Goal: Task Accomplishment & Management: Complete application form

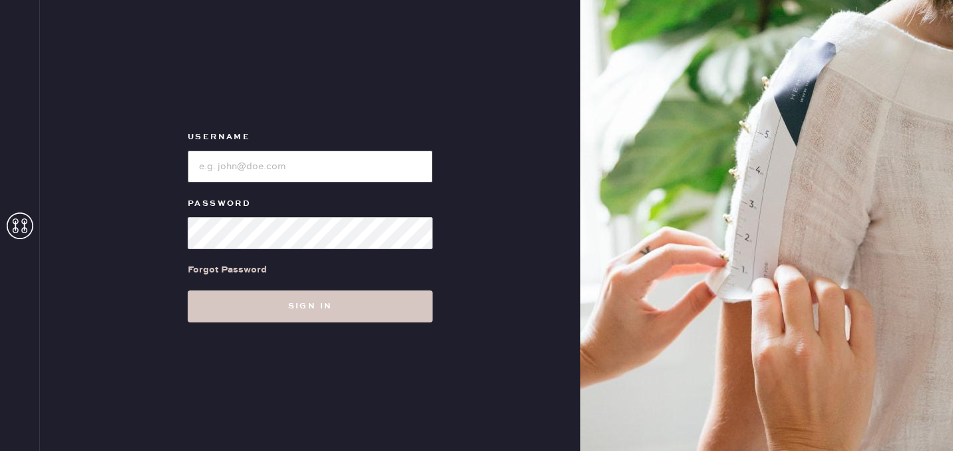
type input "[EMAIL_ADDRESS][DOMAIN_NAME]"
click at [393, 165] on input "loginName" at bounding box center [310, 166] width 245 height 32
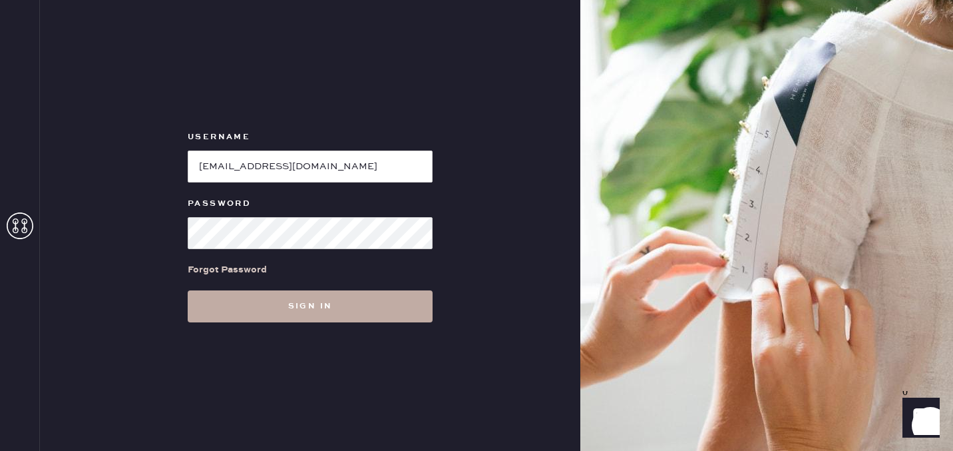
click at [224, 296] on button "Sign in" at bounding box center [310, 306] width 245 height 32
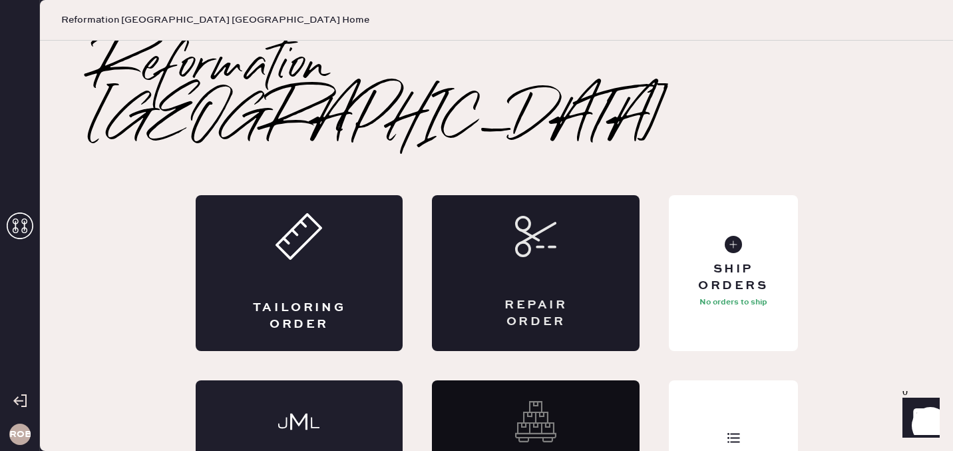
click at [559, 212] on div "Repair Order" at bounding box center [536, 273] width 208 height 156
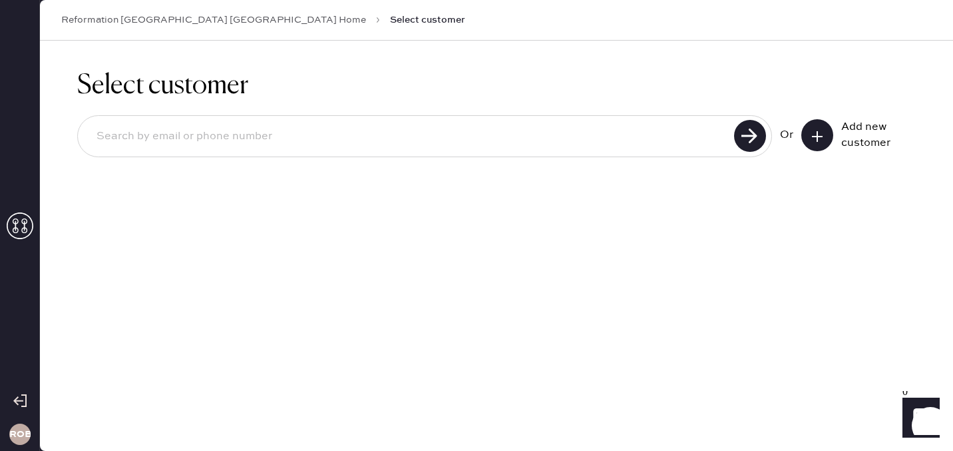
click at [816, 131] on icon at bounding box center [817, 136] width 13 height 13
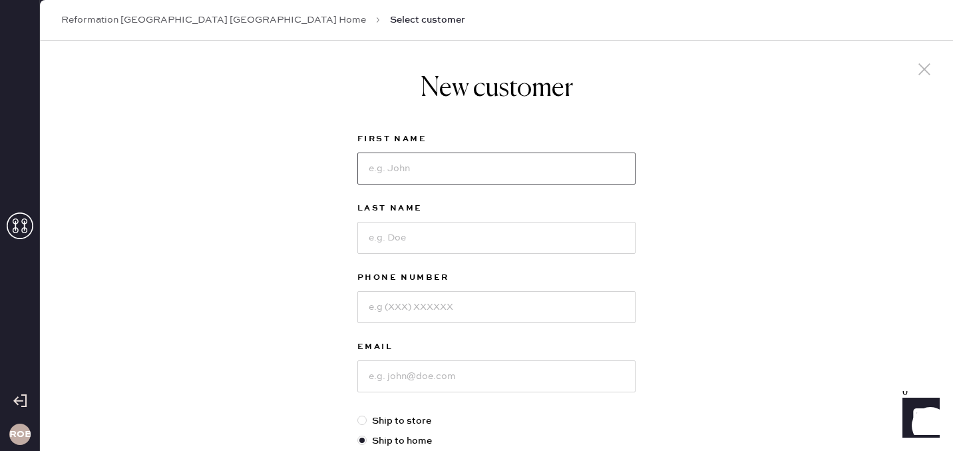
click at [506, 177] on input at bounding box center [496, 168] width 278 height 32
type input "[PERSON_NAME]"
type input "[PHONE_NUMBER]"
click at [477, 377] on input at bounding box center [496, 376] width 278 height 32
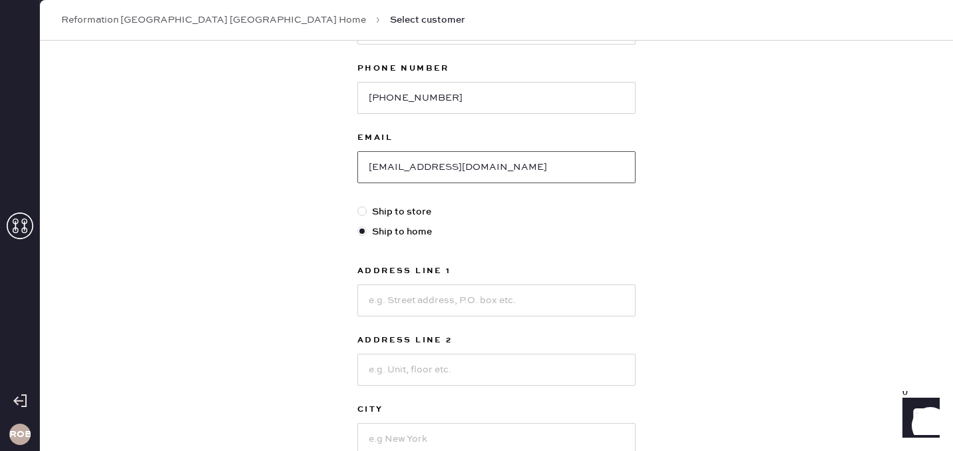
scroll to position [218, 0]
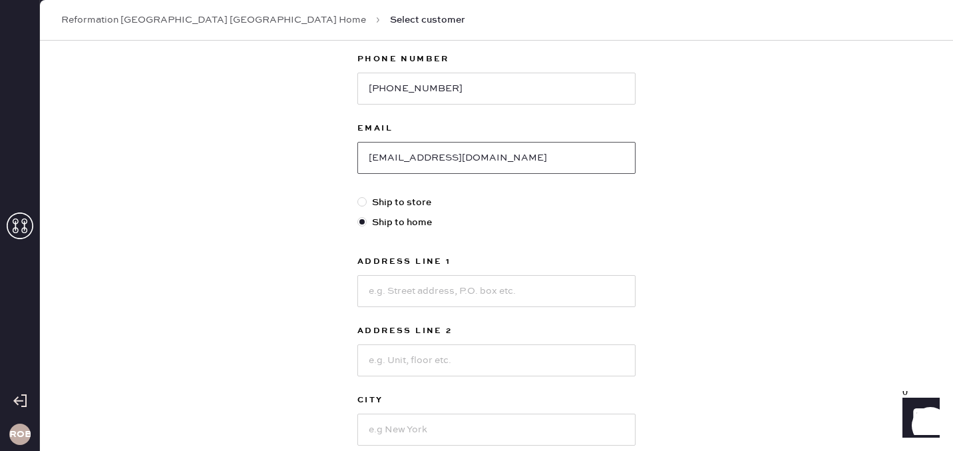
type input "[EMAIL_ADDRESS][DOMAIN_NAME]"
click at [452, 286] on input at bounding box center [496, 291] width 278 height 32
type input "[STREET_ADDRESS]"
type input "[PERSON_NAME]"
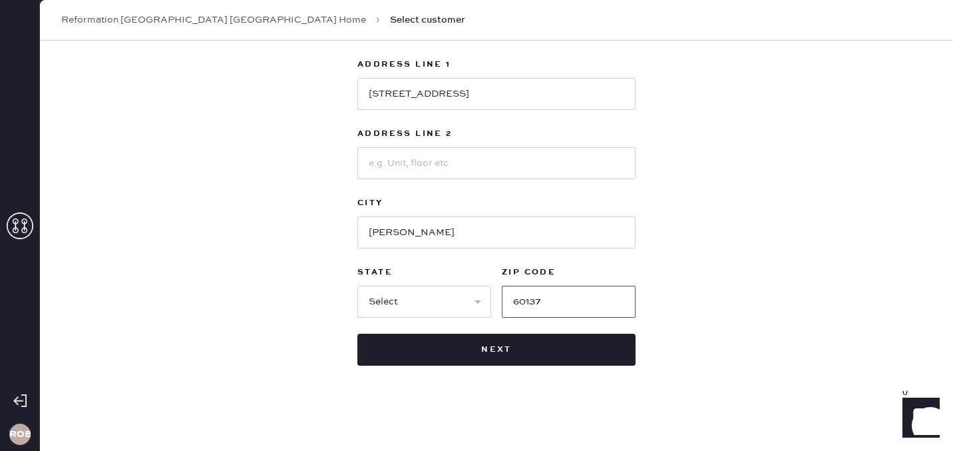
type input "60137"
click at [383, 297] on select "Select AK AL AR AZ CA CO CT [GEOGRAPHIC_DATA] DE FL [GEOGRAPHIC_DATA] HI [GEOGR…" at bounding box center [424, 302] width 134 height 32
select select "IL"
click at [357, 286] on select "Select AK AL AR AZ CA CO CT [GEOGRAPHIC_DATA] DE FL [GEOGRAPHIC_DATA] HI [GEOGR…" at bounding box center [424, 302] width 134 height 32
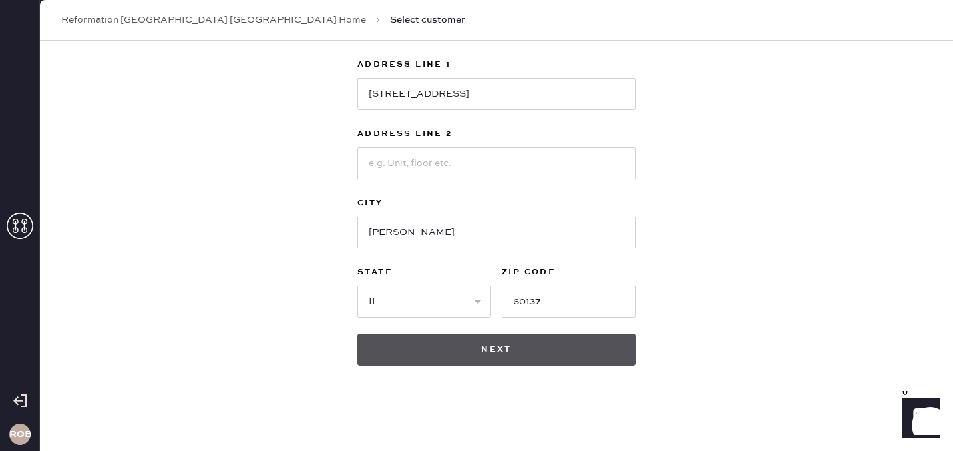
click at [409, 353] on button "Next" at bounding box center [496, 350] width 278 height 32
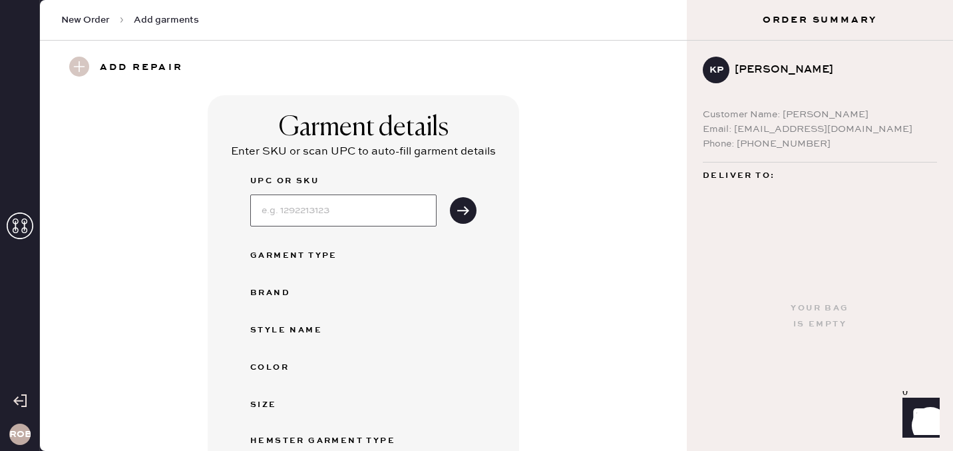
click at [390, 213] on input at bounding box center [343, 210] width 186 height 32
type input "1308899ako008"
click at [457, 216] on icon "submit" at bounding box center [463, 210] width 13 height 13
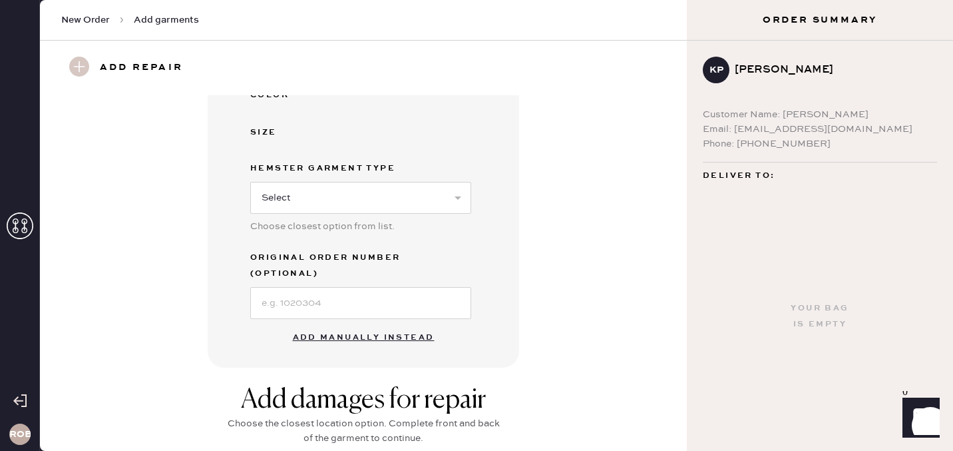
scroll to position [357, 0]
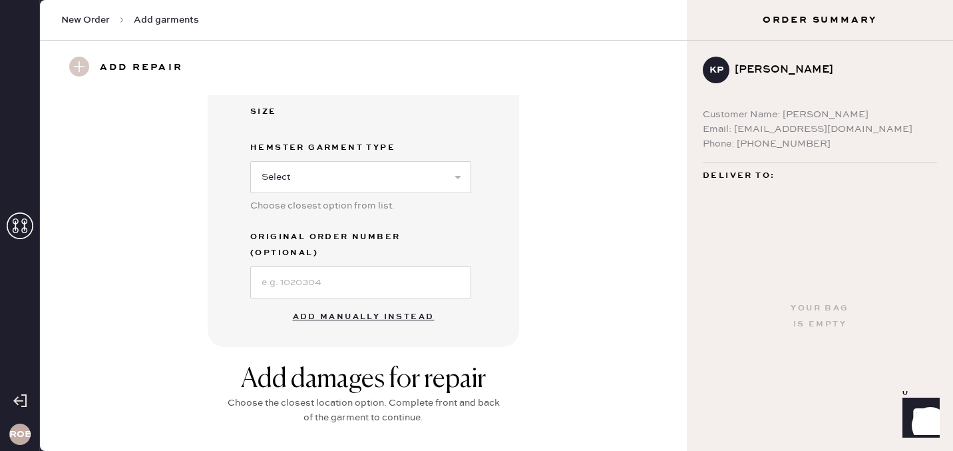
click at [345, 305] on button "Add manually instead" at bounding box center [364, 317] width 158 height 27
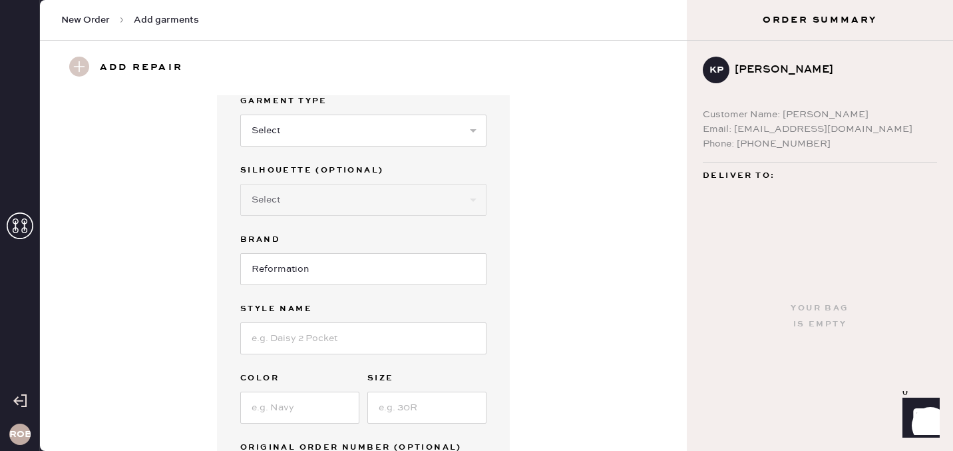
scroll to position [0, 0]
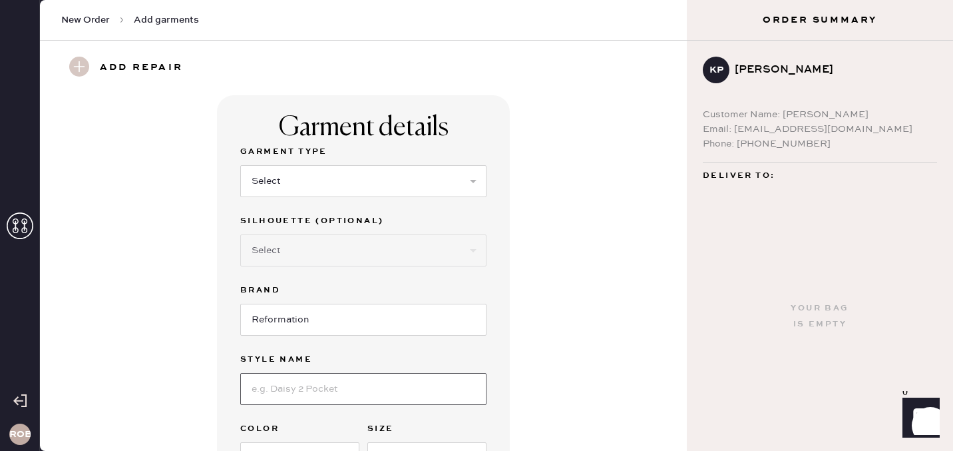
click at [336, 398] on input at bounding box center [363, 389] width 246 height 32
click at [321, 180] on select "Select Basic Skirt Jeans Leggings Pants Shorts Basic Sleeved Dress Basic Sleeve…" at bounding box center [363, 181] width 246 height 32
select select "15"
click at [240, 165] on select "Select Basic Skirt Jeans Leggings Pants Shorts Basic Sleeved Dress Basic Sleeve…" at bounding box center [363, 181] width 246 height 32
click at [294, 384] on input at bounding box center [363, 389] width 246 height 32
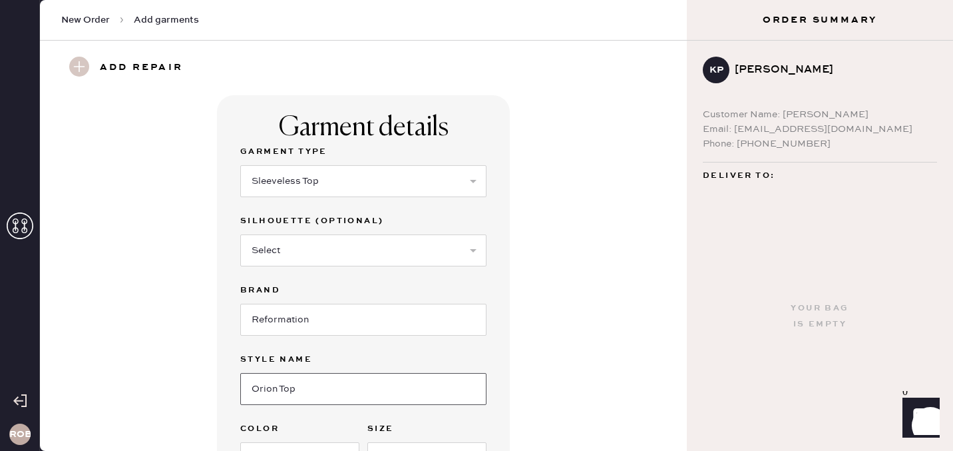
type input "Orion Top"
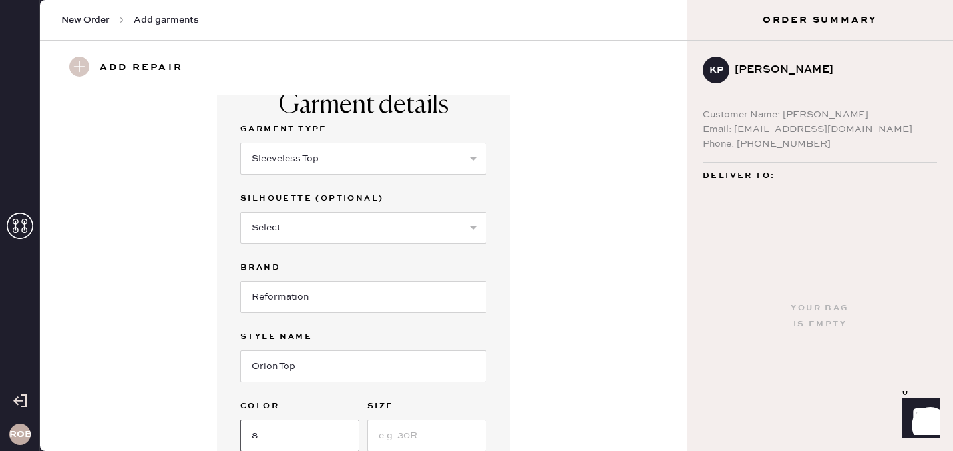
type input "8"
click at [279, 434] on input "8" at bounding box center [299, 435] width 119 height 32
type input "Artichoke"
type input "8"
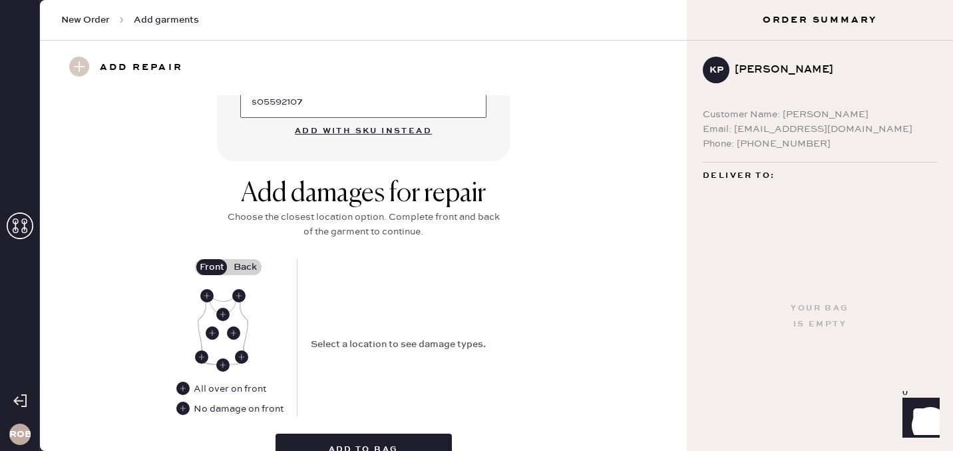
scroll to position [430, 0]
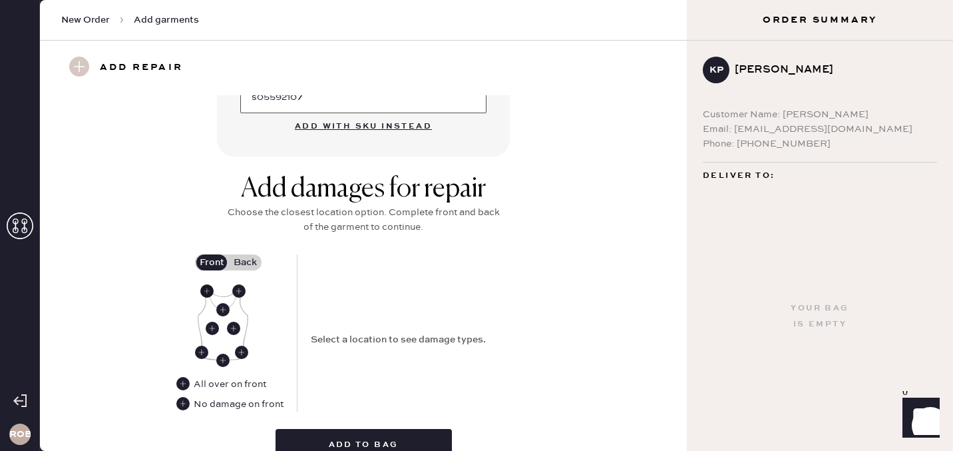
type input "s05592107"
click at [208, 290] on use at bounding box center [206, 290] width 13 height 13
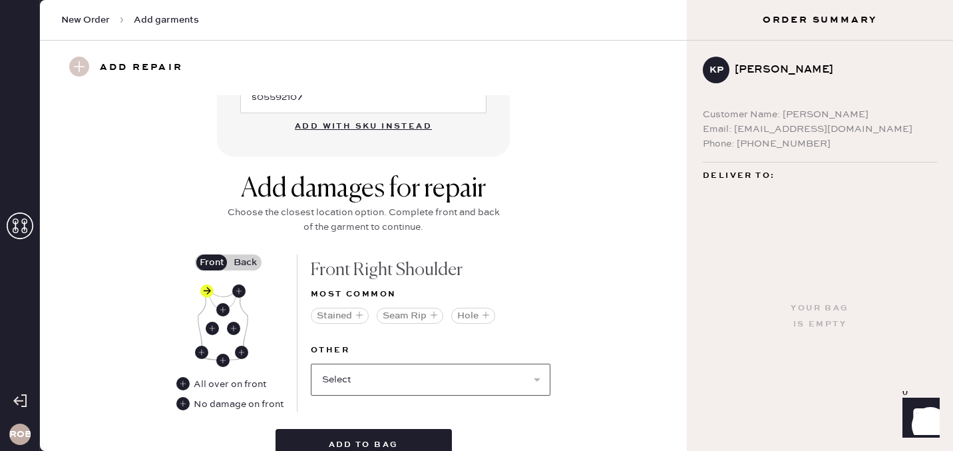
click at [382, 373] on select "Select Broken / Ripped Hem Broken Beads Broken Belt Loop Broken Button Broken C…" at bounding box center [431, 379] width 240 height 32
select select "1492"
click at [311, 363] on select "Select Broken / Ripped Hem Broken Beads Broken Belt Loop Broken Button Broken C…" at bounding box center [431, 379] width 240 height 32
select select
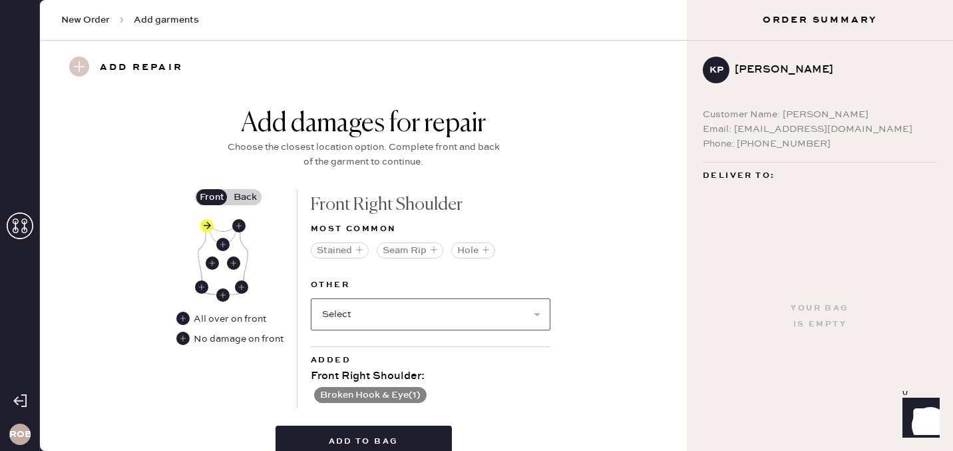
scroll to position [509, 0]
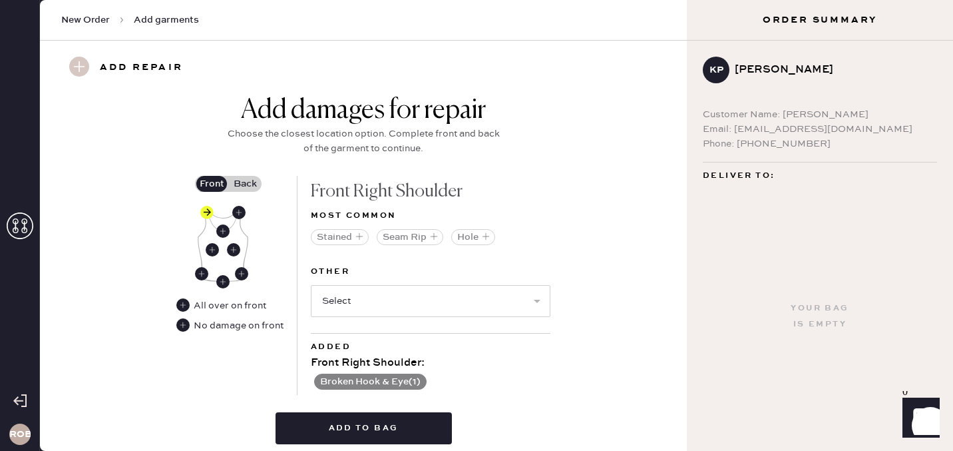
click at [244, 181] on label "Back" at bounding box center [244, 184] width 33 height 16
click at [245, 184] on input "Back" at bounding box center [245, 184] width 0 height 0
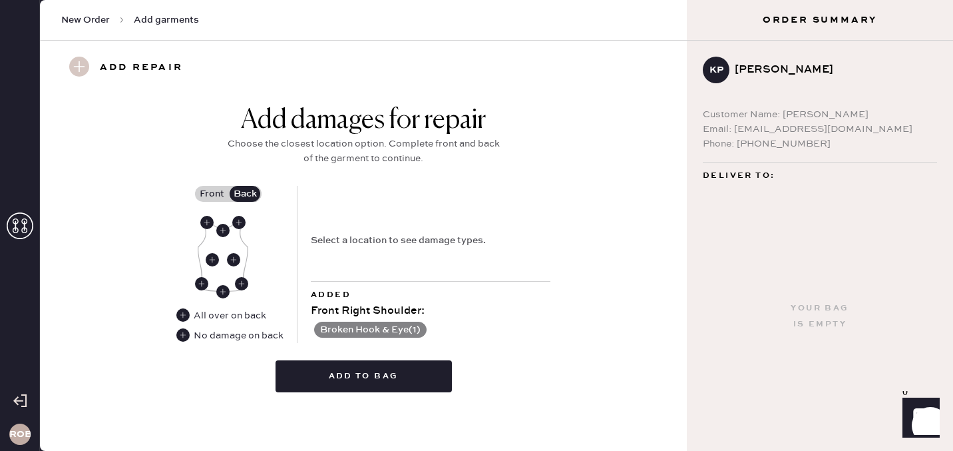
scroll to position [498, 0]
click at [186, 334] on use at bounding box center [182, 335] width 13 height 13
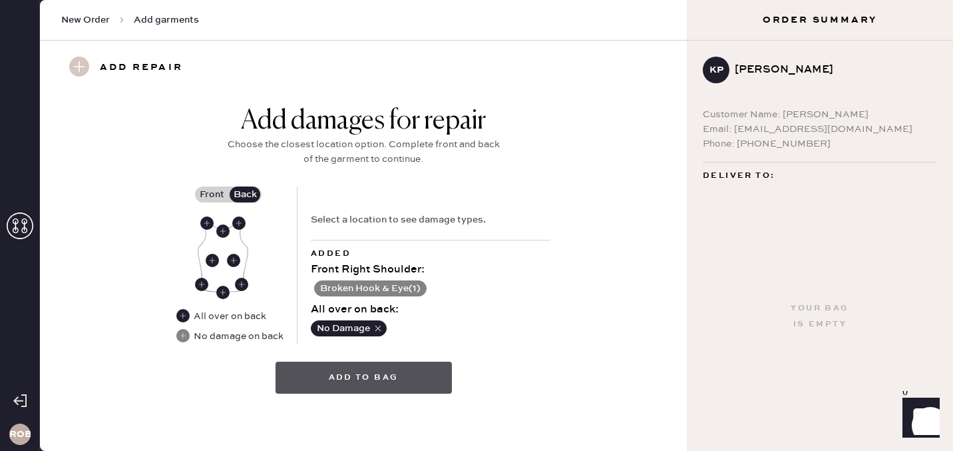
click at [382, 382] on button "Add to bag" at bounding box center [364, 377] width 176 height 32
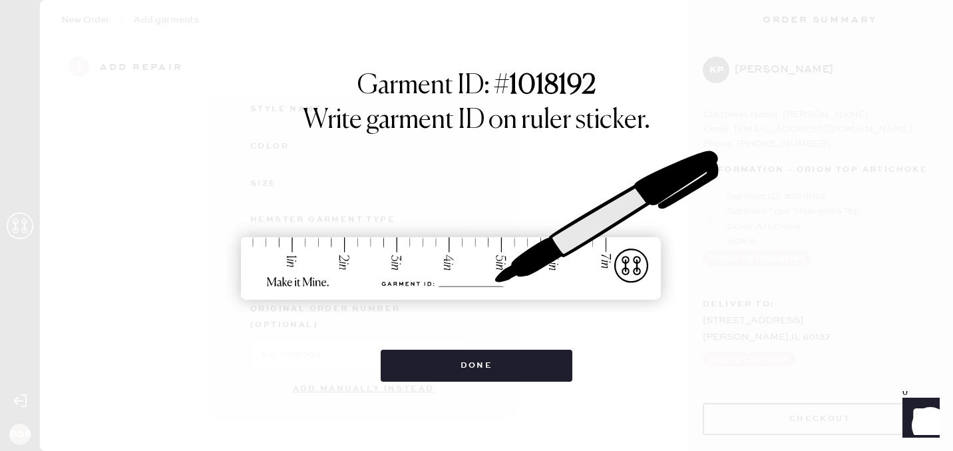
scroll to position [204, 0]
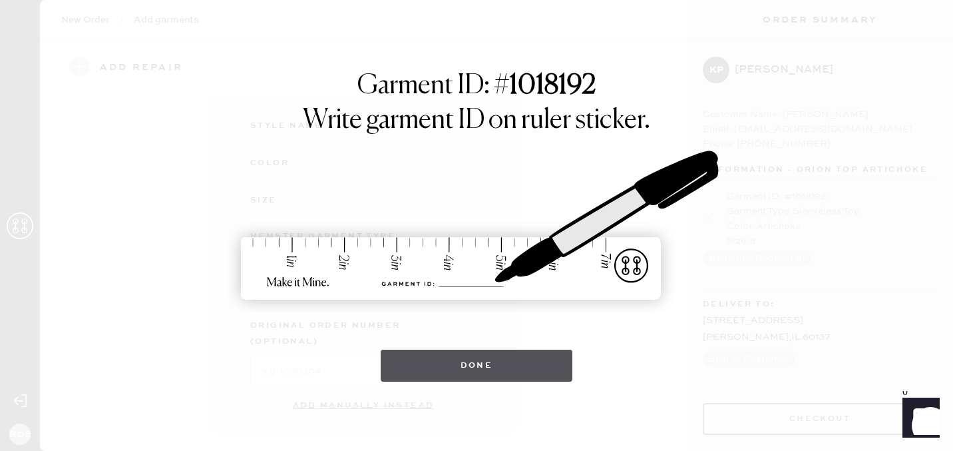
click at [509, 366] on button "Done" at bounding box center [477, 365] width 192 height 32
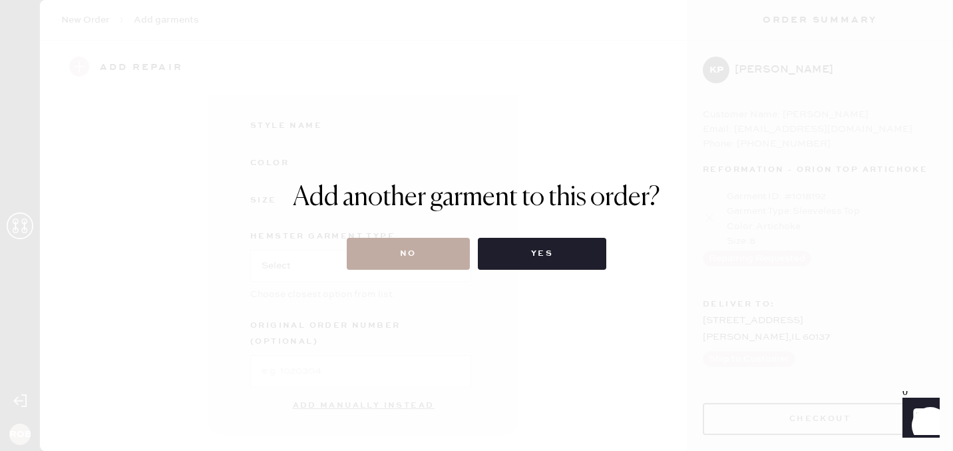
click at [443, 250] on button "No" at bounding box center [408, 254] width 123 height 32
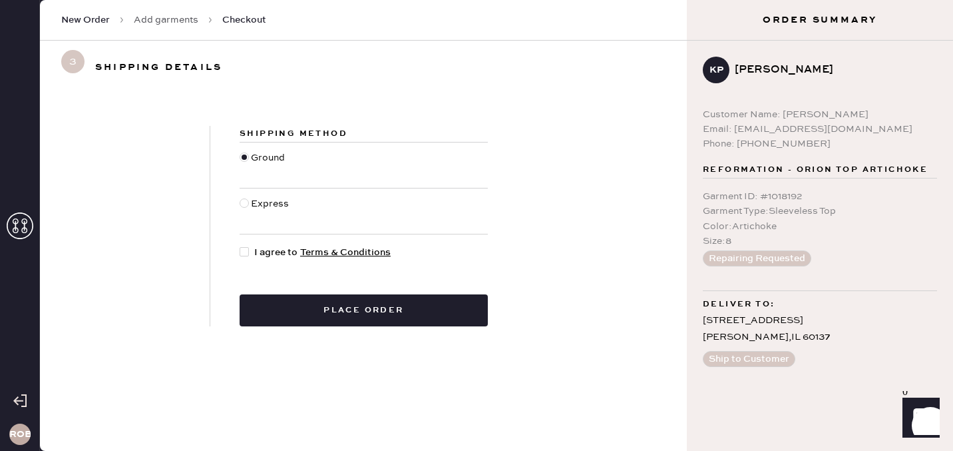
click at [250, 253] on div at bounding box center [247, 252] width 15 height 15
click at [240, 246] on input "I agree to Terms & Conditions" at bounding box center [240, 245] width 1 height 1
checkbox input "true"
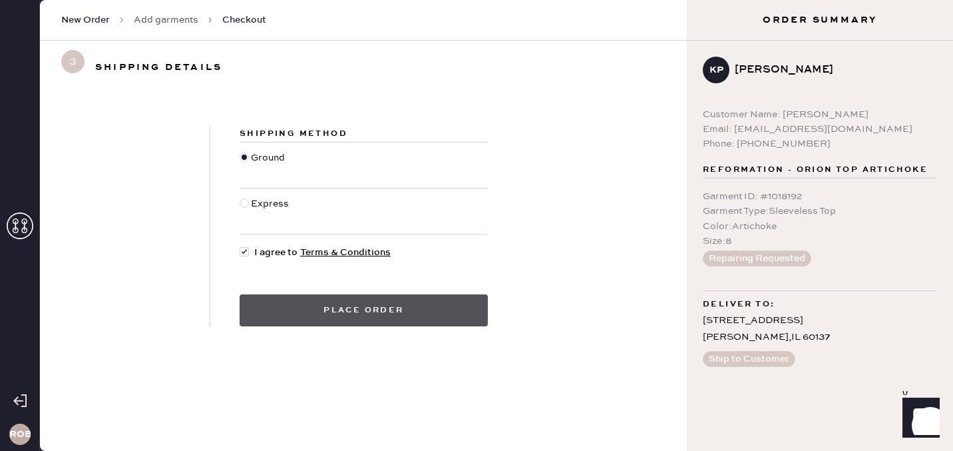
click at [390, 318] on button "Place order" at bounding box center [364, 310] width 248 height 32
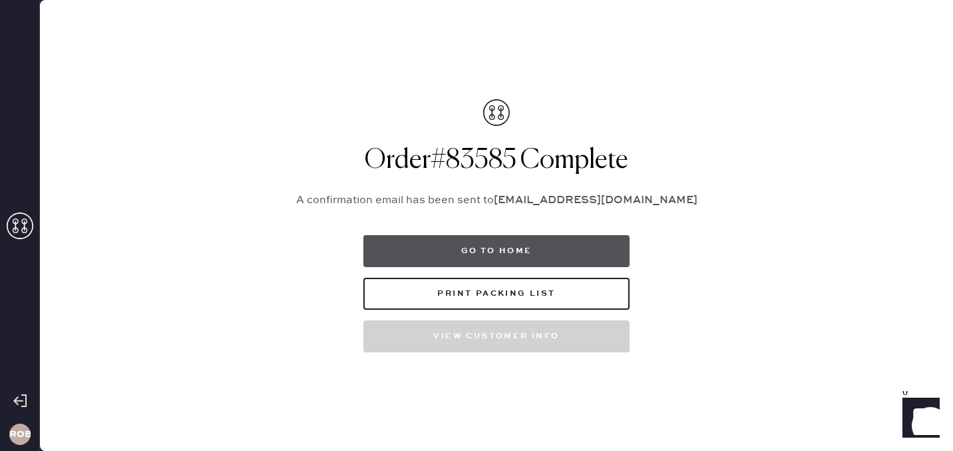
click at [516, 249] on button "Go to home" at bounding box center [496, 251] width 266 height 32
